Goal: Task Accomplishment & Management: Complete application form

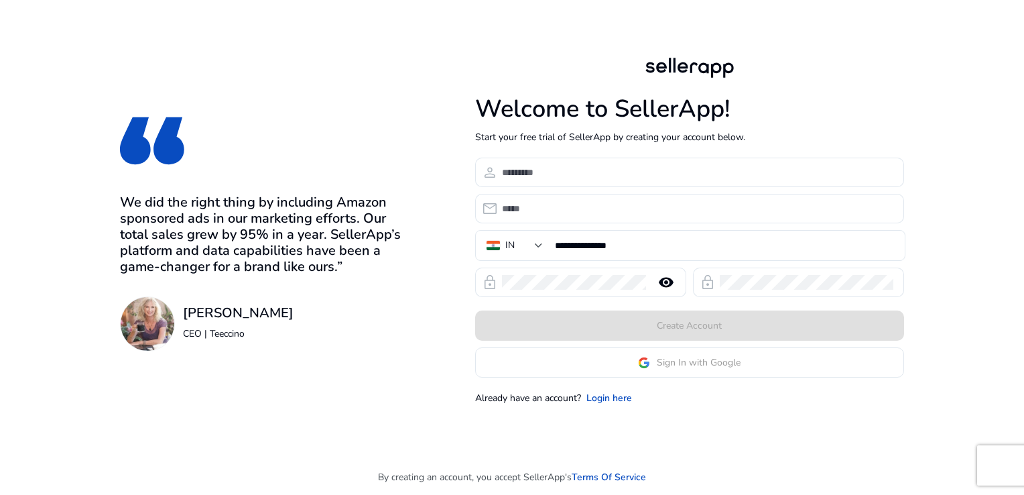
click at [710, 369] on app-google-signin "Sign In with Google" at bounding box center [689, 362] width 429 height 30
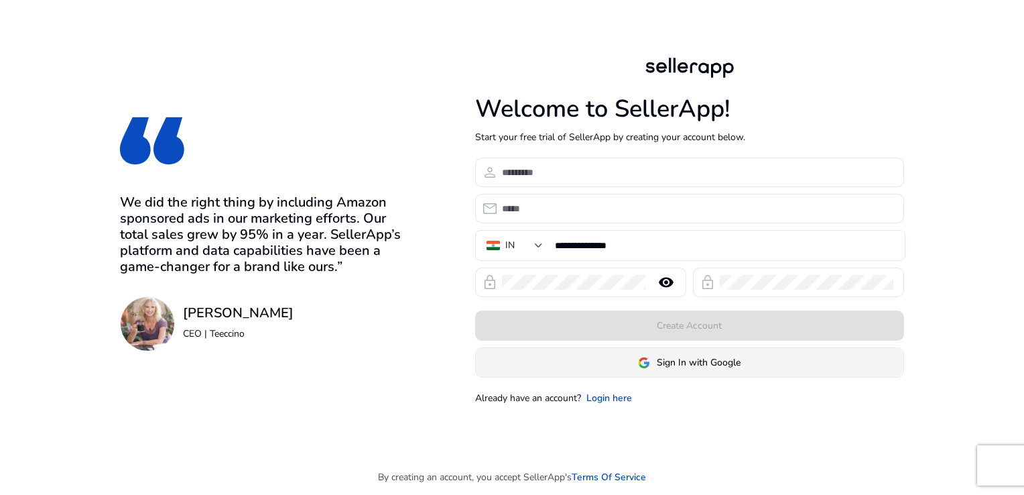
click at [702, 361] on span "Sign In with Google" at bounding box center [699, 362] width 84 height 14
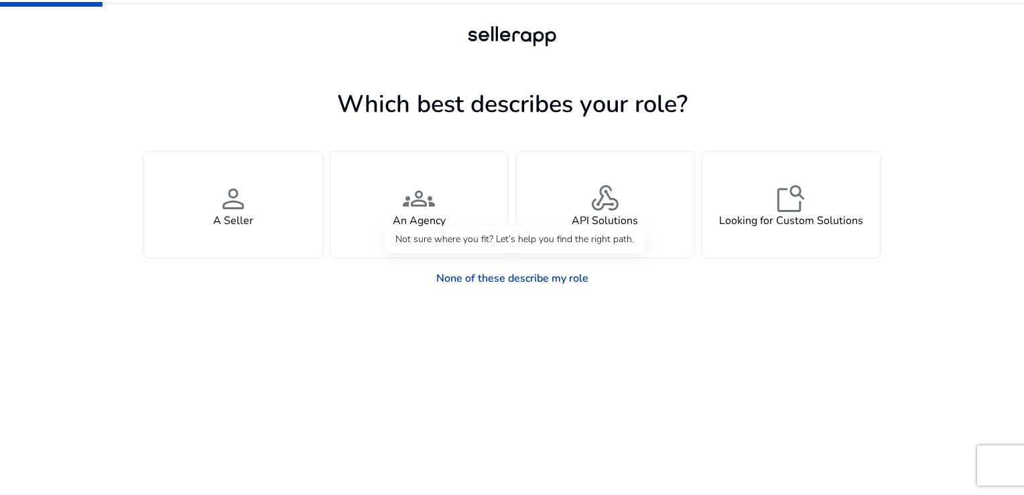
click at [530, 283] on link "None of these describe my role" at bounding box center [513, 278] width 174 height 27
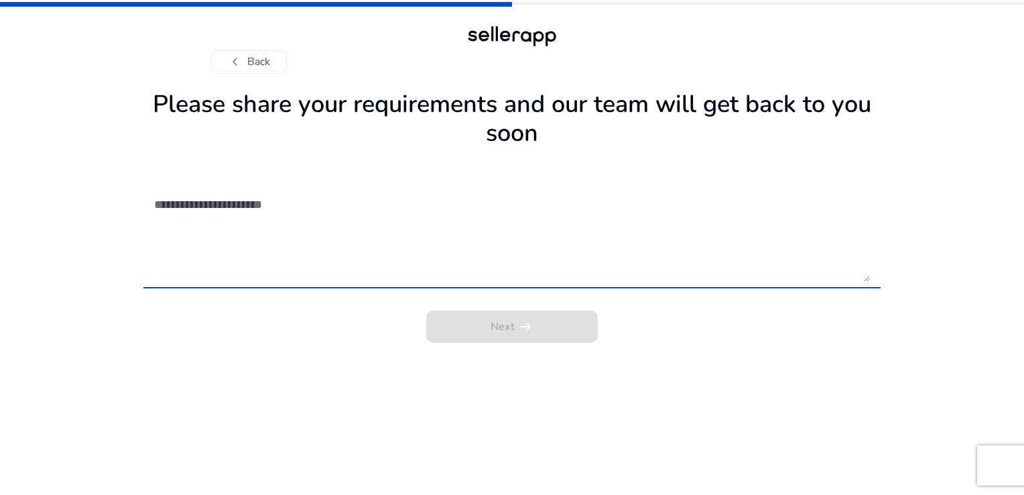
click at [362, 194] on textarea at bounding box center [512, 233] width 716 height 95
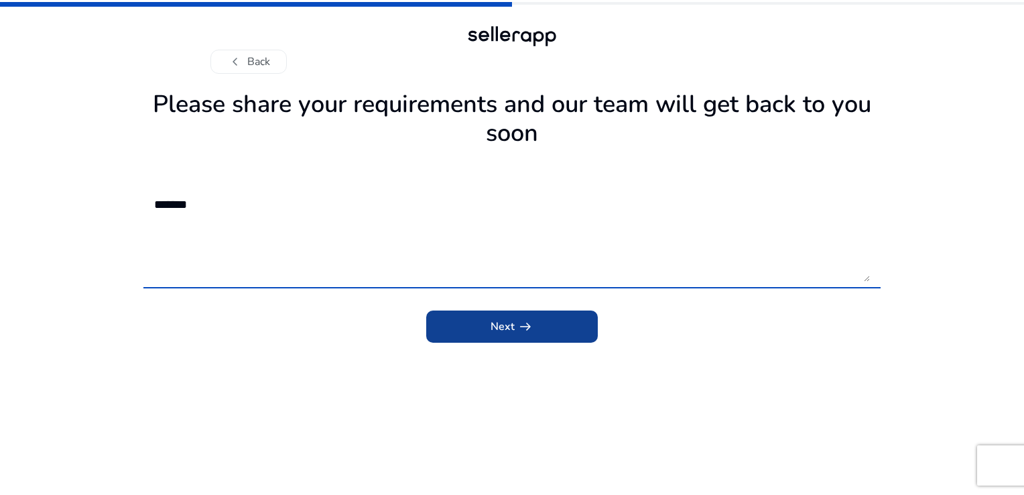
type textarea "*******"
click at [517, 320] on span "arrow_right_alt" at bounding box center [525, 326] width 16 height 16
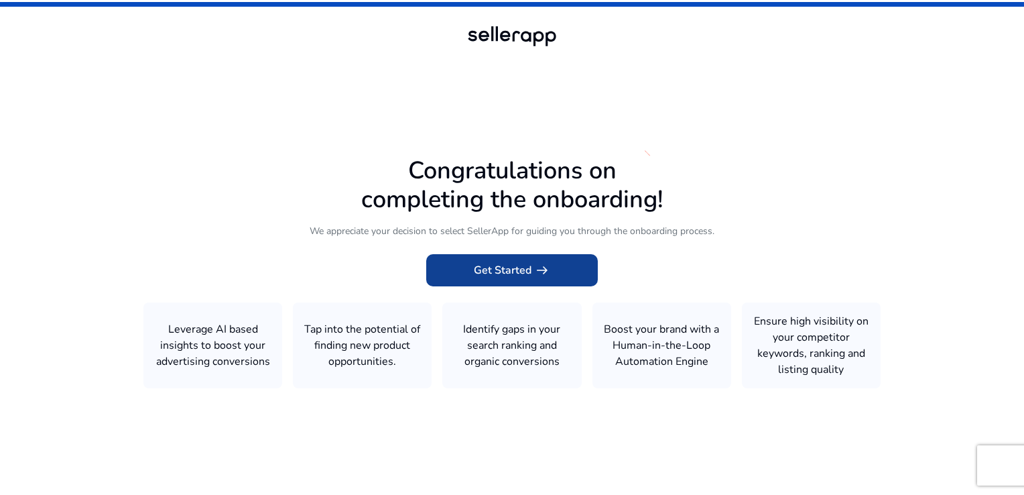
click at [537, 271] on span "arrow_right_alt" at bounding box center [542, 270] width 16 height 16
